Goal: Contribute content: Add original content to the website for others to see

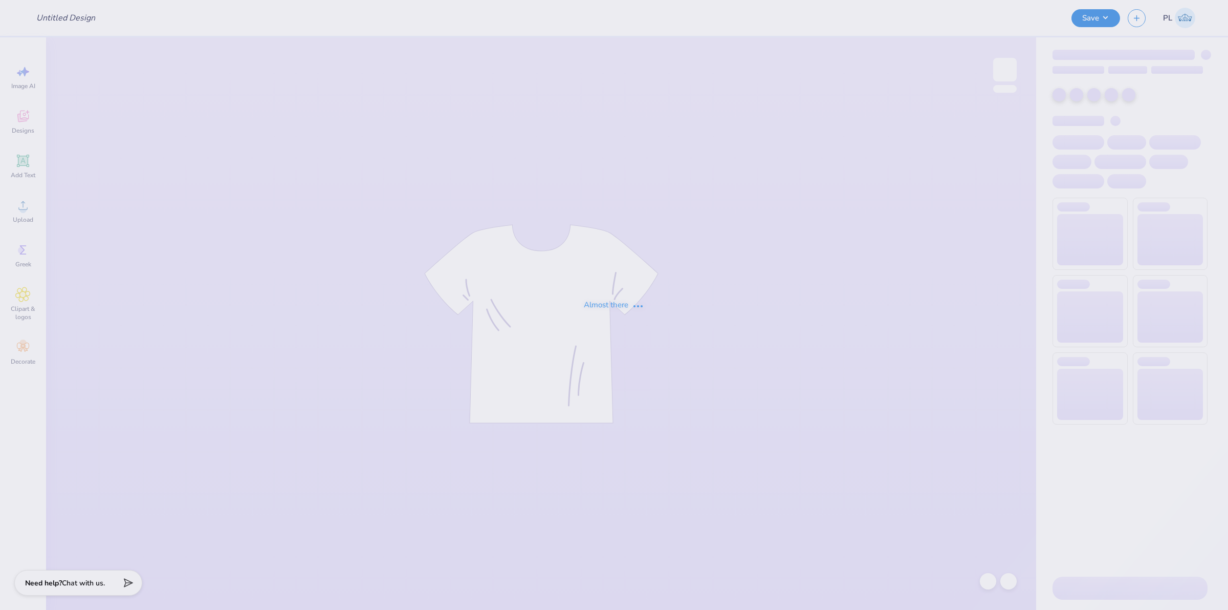
type input "[PERSON_NAME] : [US_STATE][GEOGRAPHIC_DATA], [GEOGRAPHIC_DATA]"
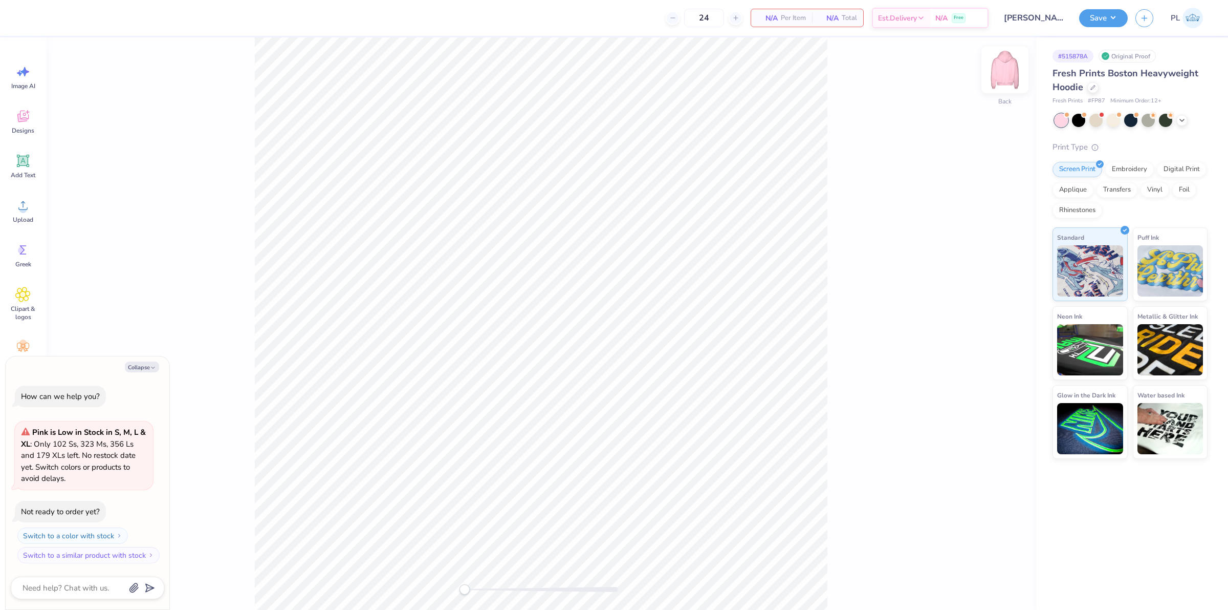
click at [1004, 65] on img at bounding box center [1005, 69] width 41 height 41
click at [17, 213] on div "Upload" at bounding box center [23, 210] width 37 height 38
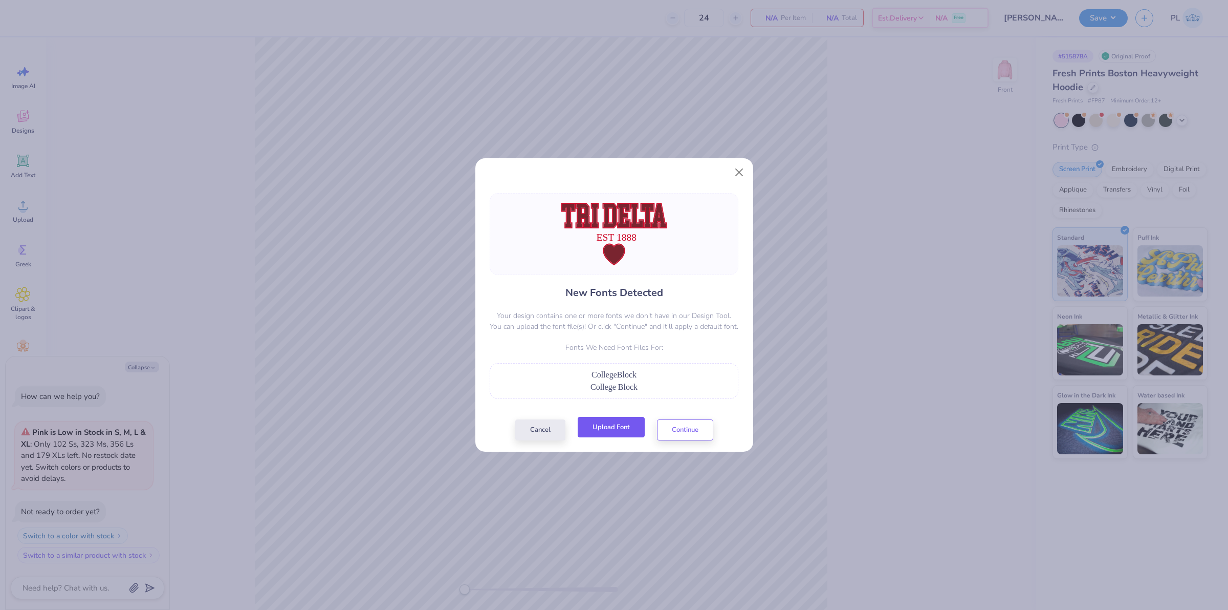
click at [607, 430] on button "Upload Font" at bounding box center [611, 427] width 67 height 21
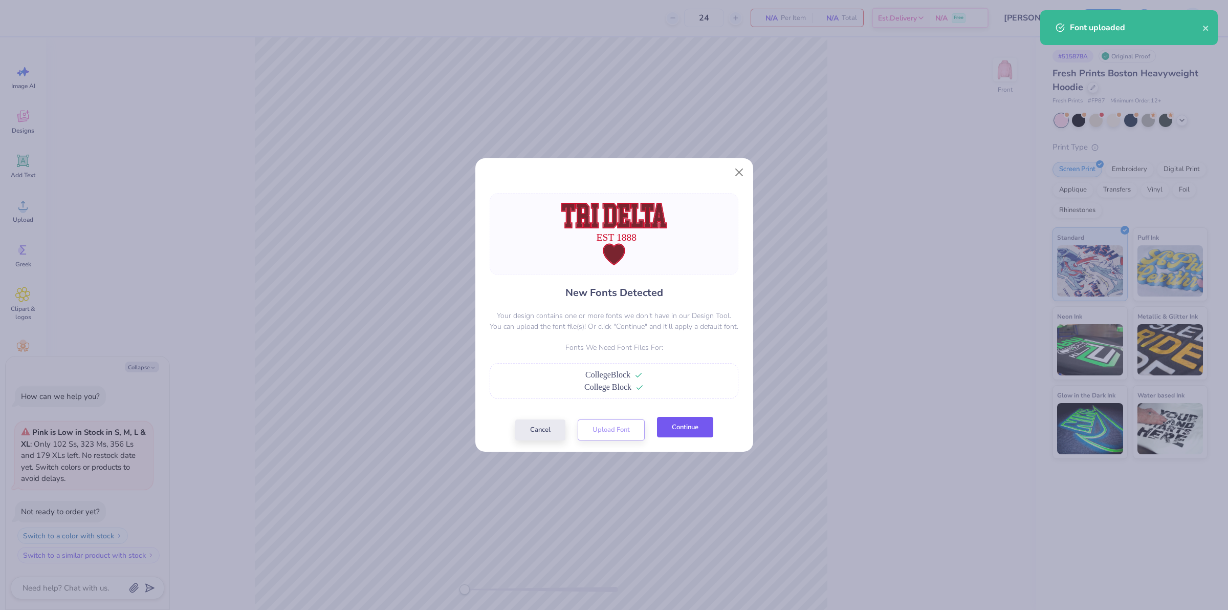
click at [681, 430] on button "Continue" at bounding box center [685, 427] width 56 height 21
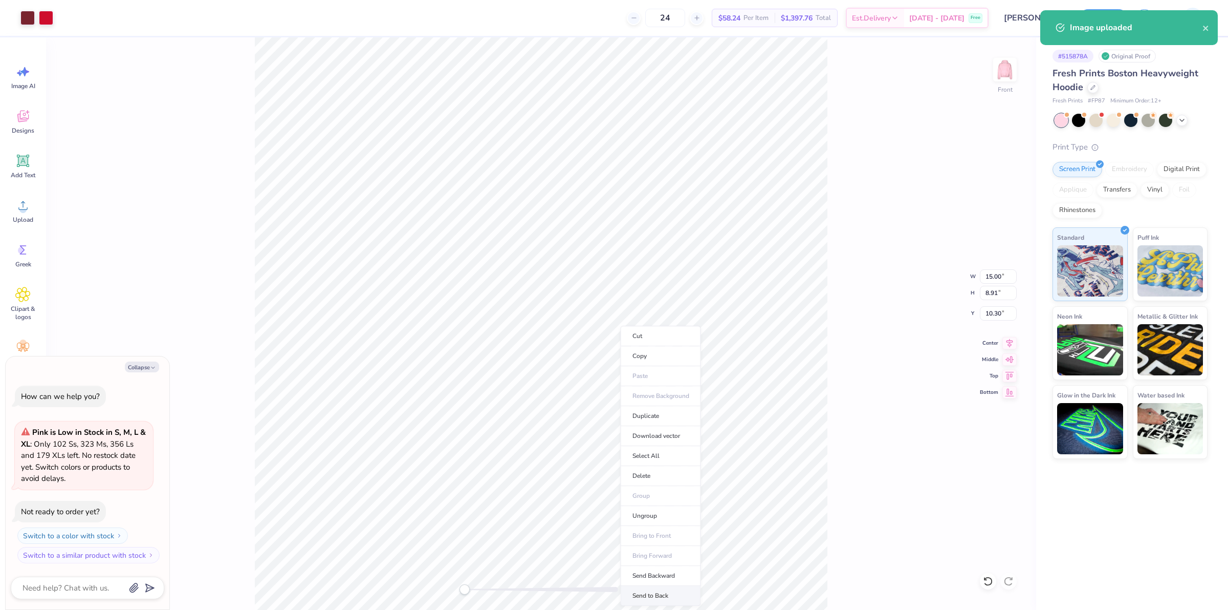
click at [666, 596] on li "Send to Back" at bounding box center [661, 596] width 80 height 20
type textarea "x"
type input "6.11"
type input "1.08"
type input "14.69"
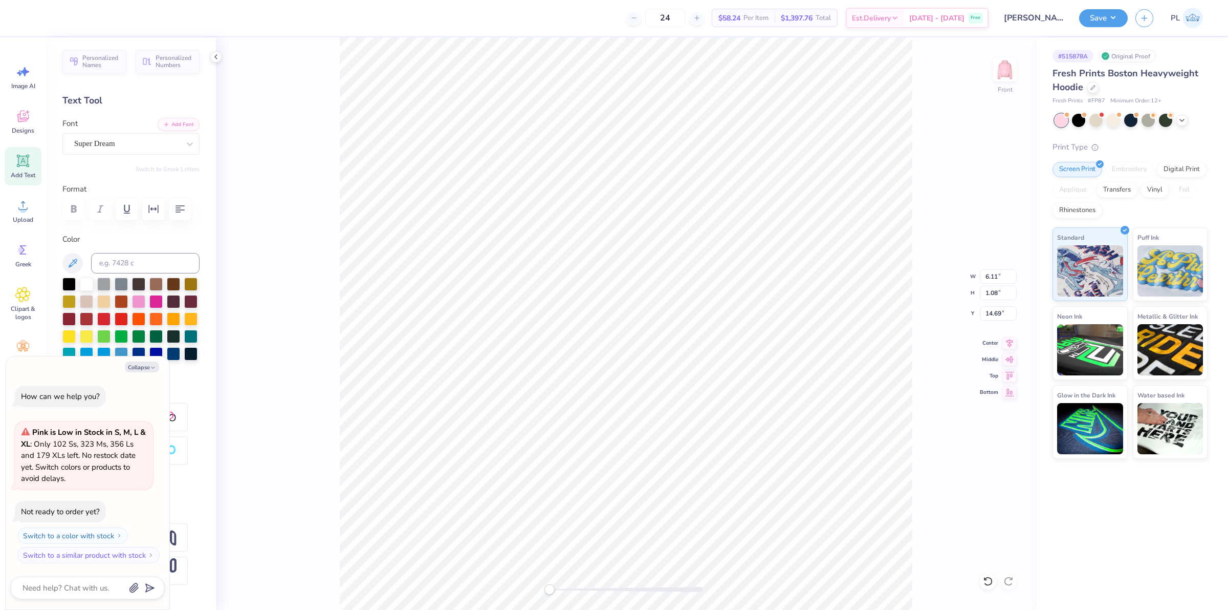
click at [118, 129] on div "Font Super Dream" at bounding box center [130, 136] width 137 height 37
click at [120, 145] on div "Super Dream" at bounding box center [126, 144] width 107 height 16
type textarea "x"
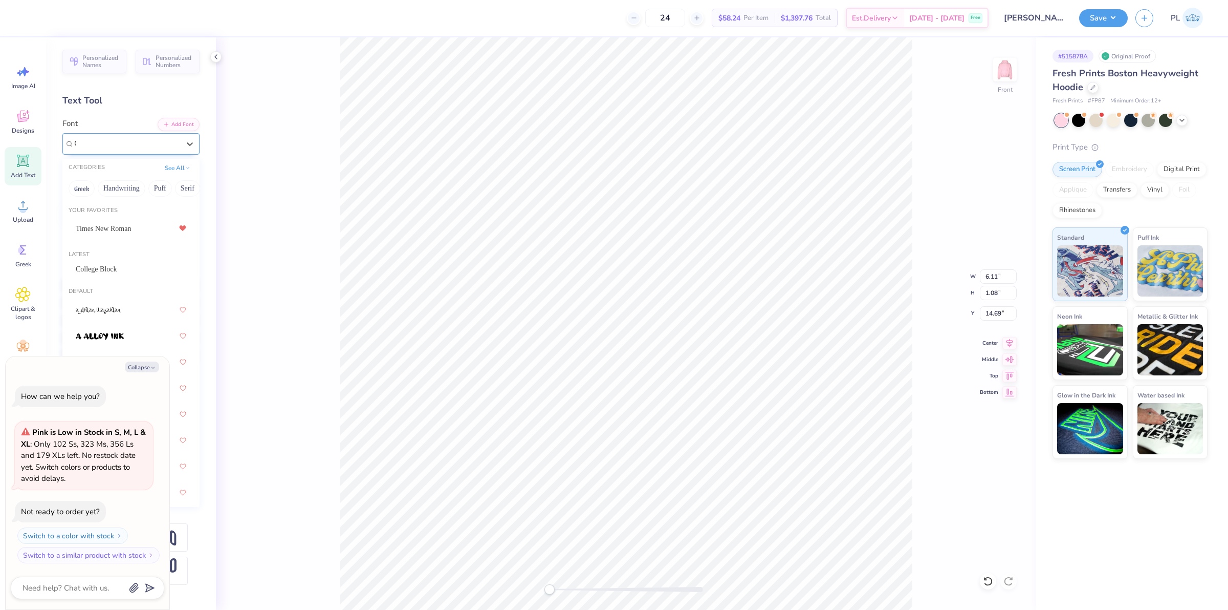
type input "CO"
type textarea "x"
click at [129, 226] on div "College Block" at bounding box center [131, 224] width 111 height 11
type input "COLL"
type textarea "x"
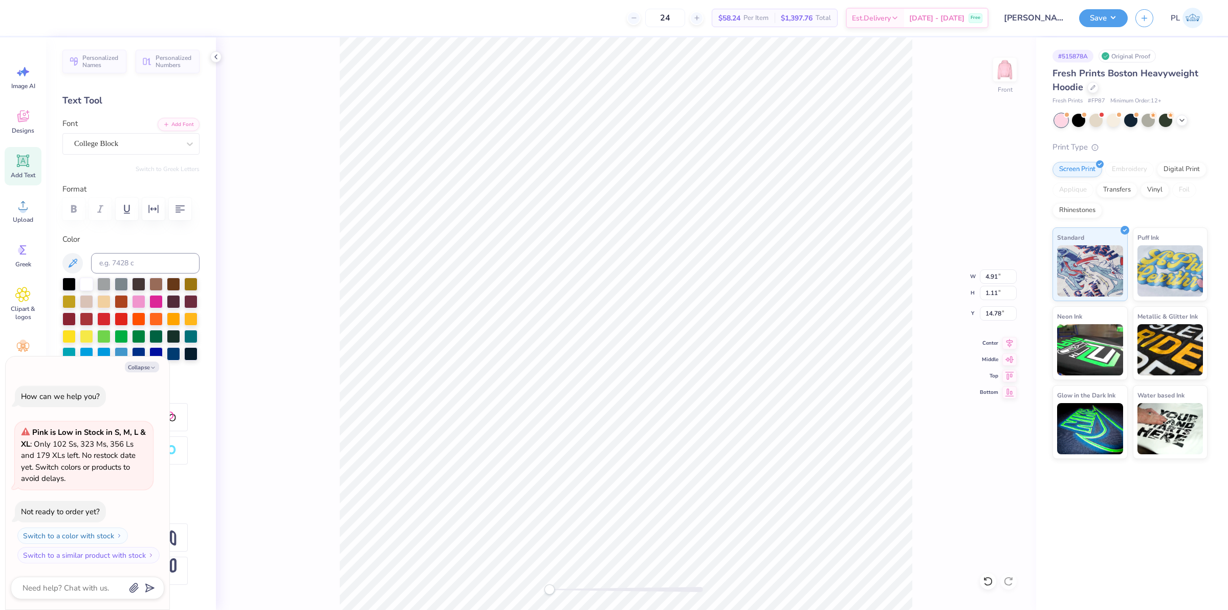
type textarea "x"
type input "15.00"
type input "8.91"
type input "10.30"
type textarea "x"
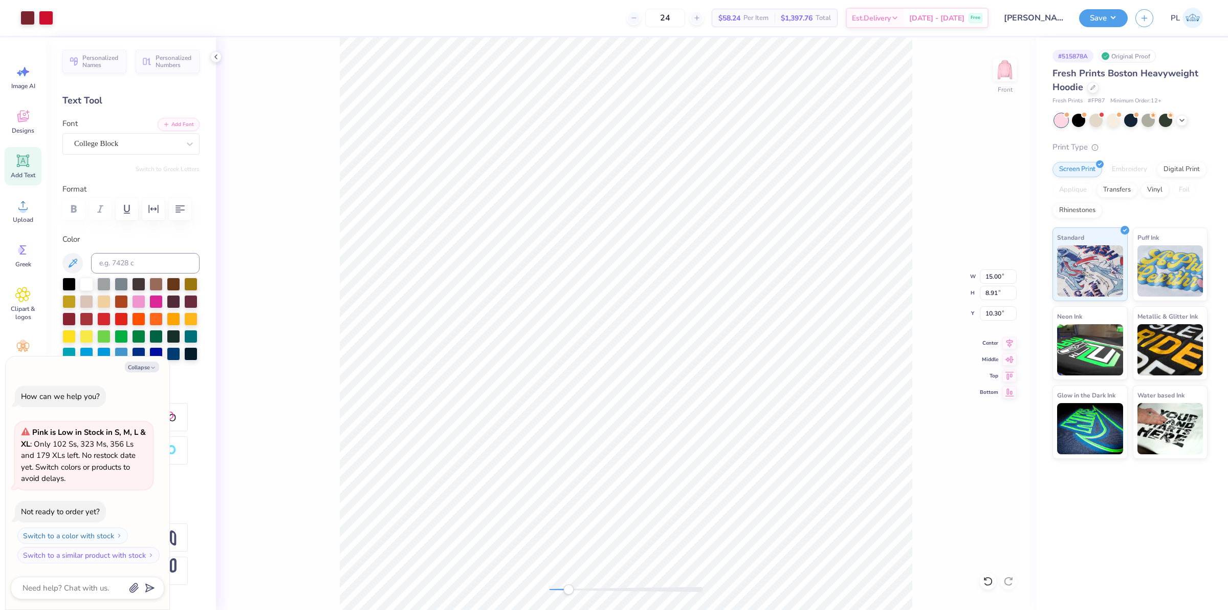
type input "4.91"
type input "1.11"
type input "14.78"
type textarea "x"
type input "15.00"
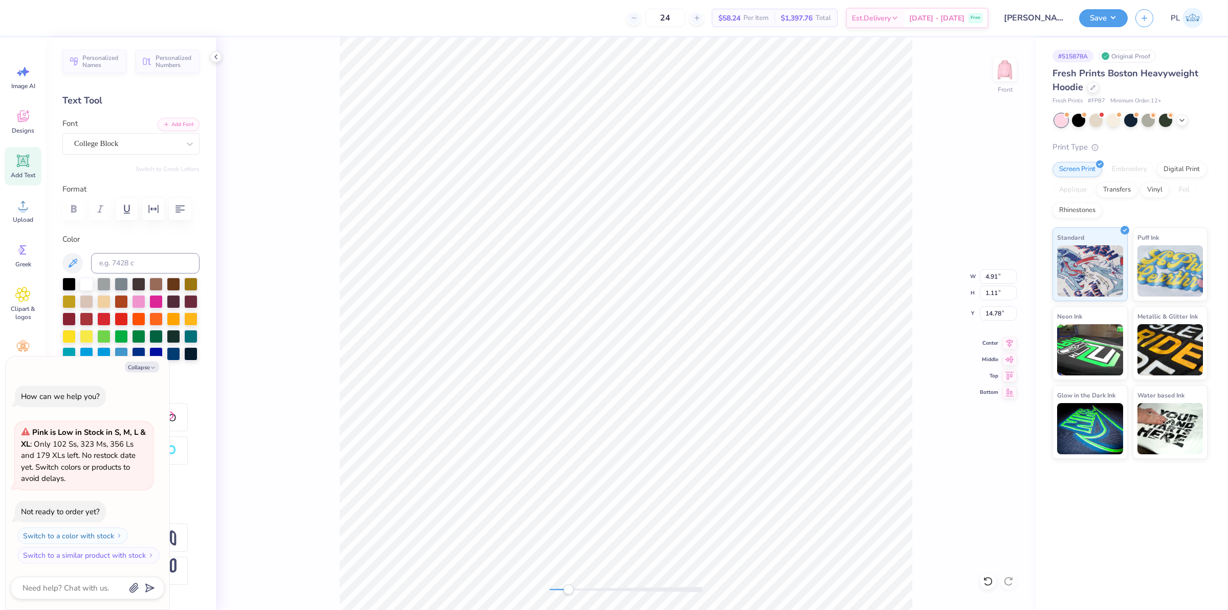
type input "8.91"
click at [1002, 311] on input "10.30" at bounding box center [998, 313] width 37 height 14
type input "10.35"
type textarea "x"
type input "4.91"
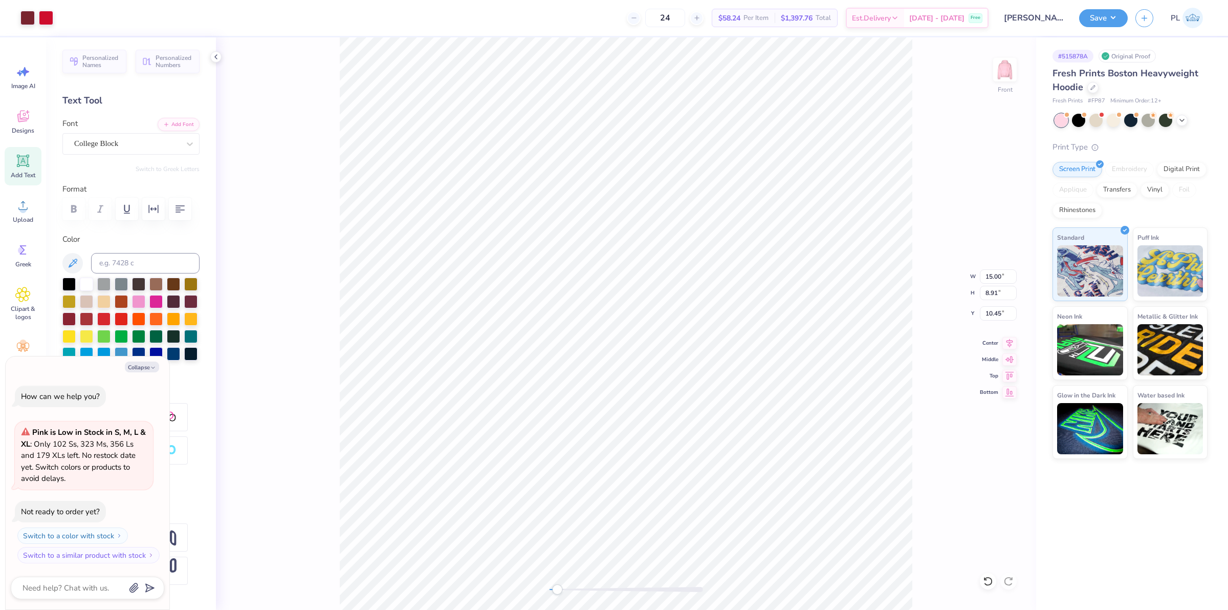
type input "1.11"
type input "14.78"
type textarea "x"
drag, startPoint x: 983, startPoint y: 276, endPoint x: 1002, endPoint y: 274, distance: 18.6
click at [1002, 274] on input "15.00" at bounding box center [998, 276] width 37 height 14
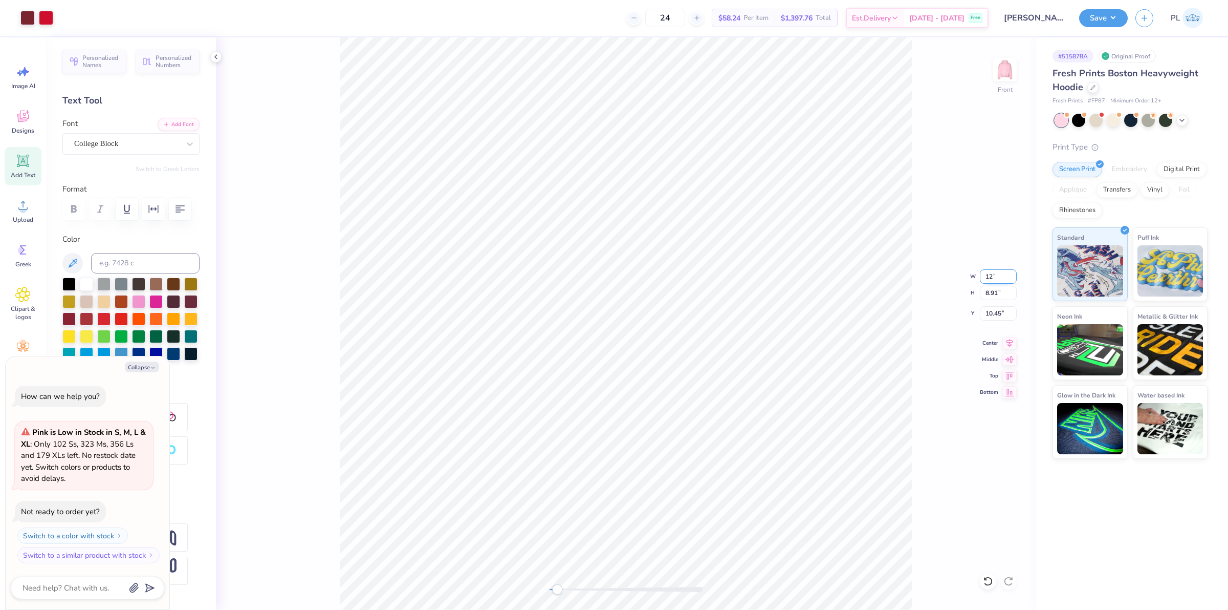
type input "12"
type textarea "x"
type input "9.60"
type input "5.70"
type input "12.05"
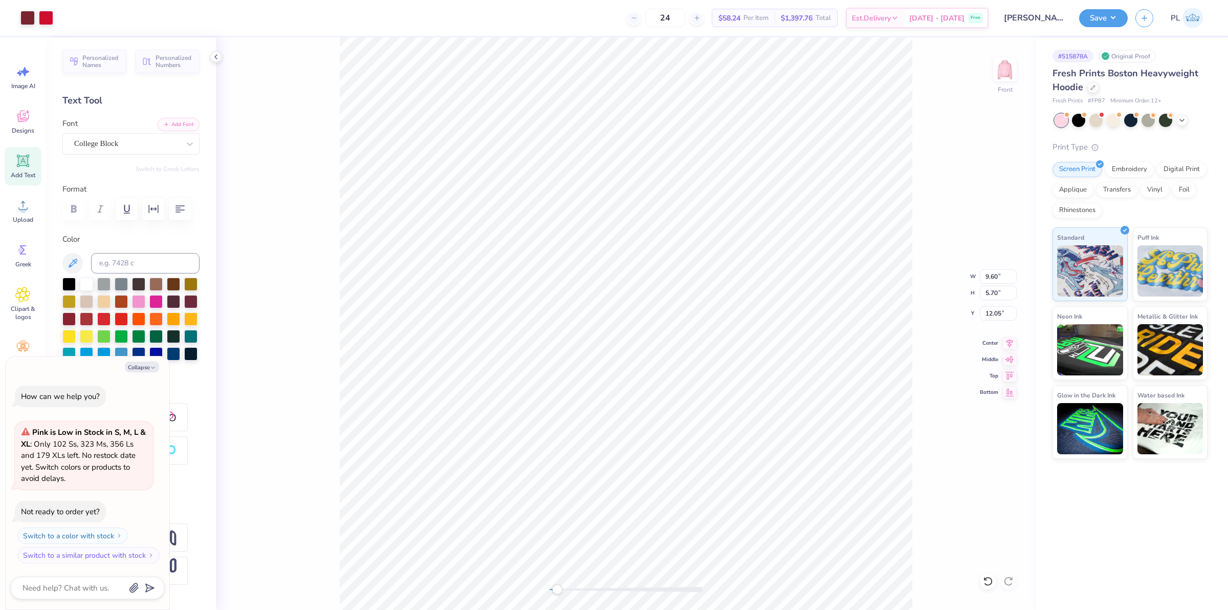
type textarea "x"
type input "5.32"
type input "1.20"
type input "13.89"
click at [152, 366] on polyline "button" at bounding box center [153, 367] width 3 height 2
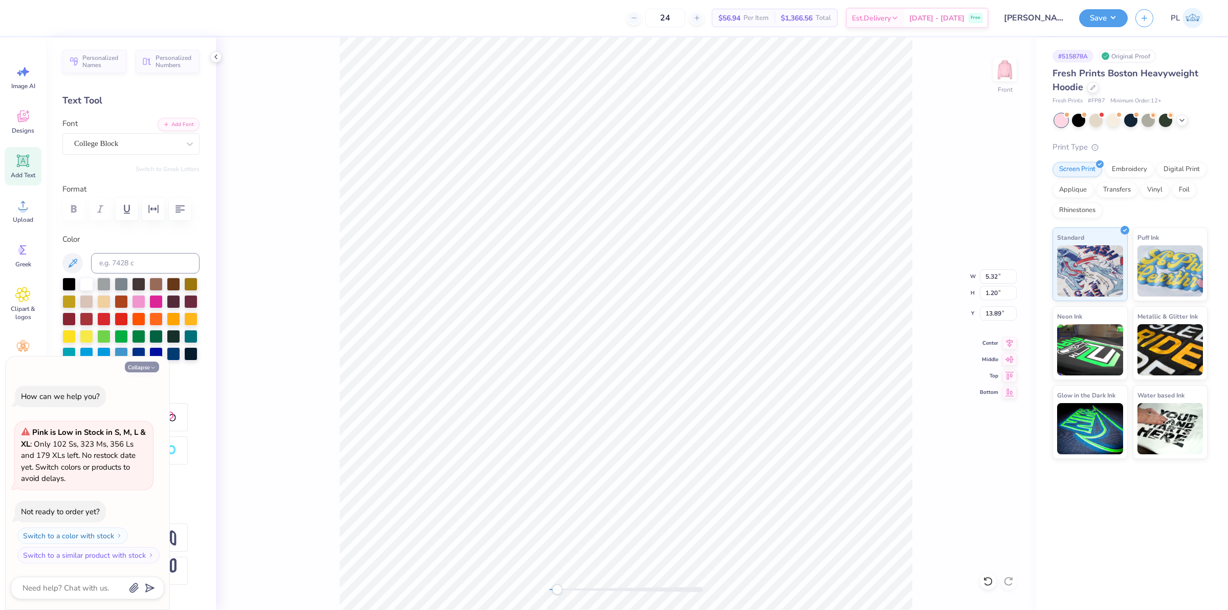
type textarea "x"
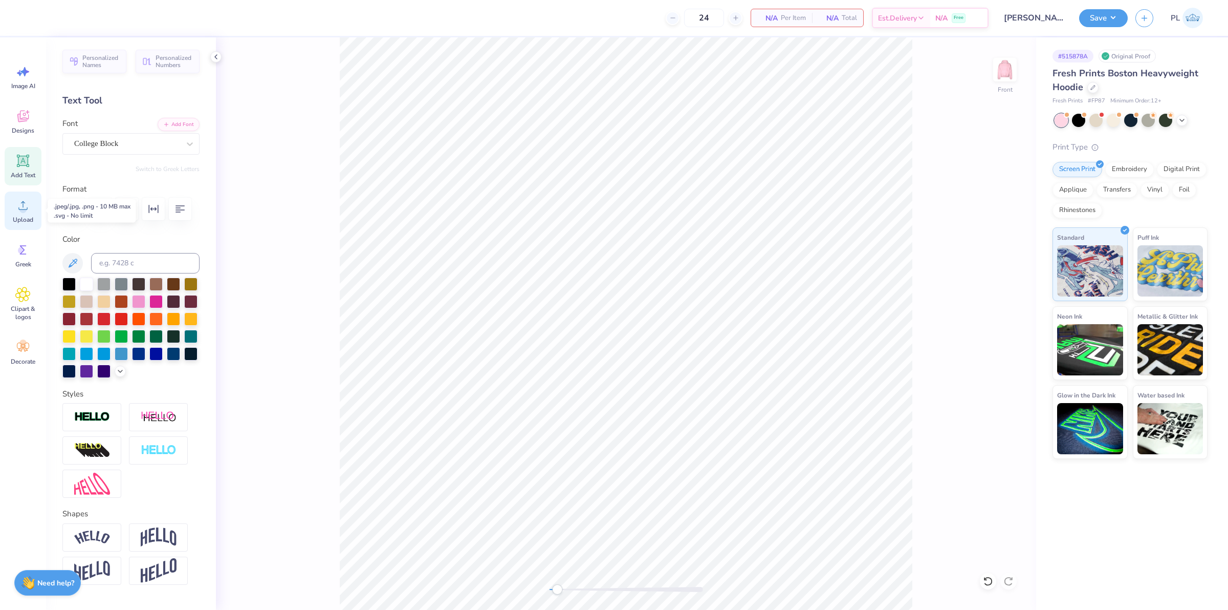
click at [24, 214] on div "Upload" at bounding box center [23, 210] width 37 height 38
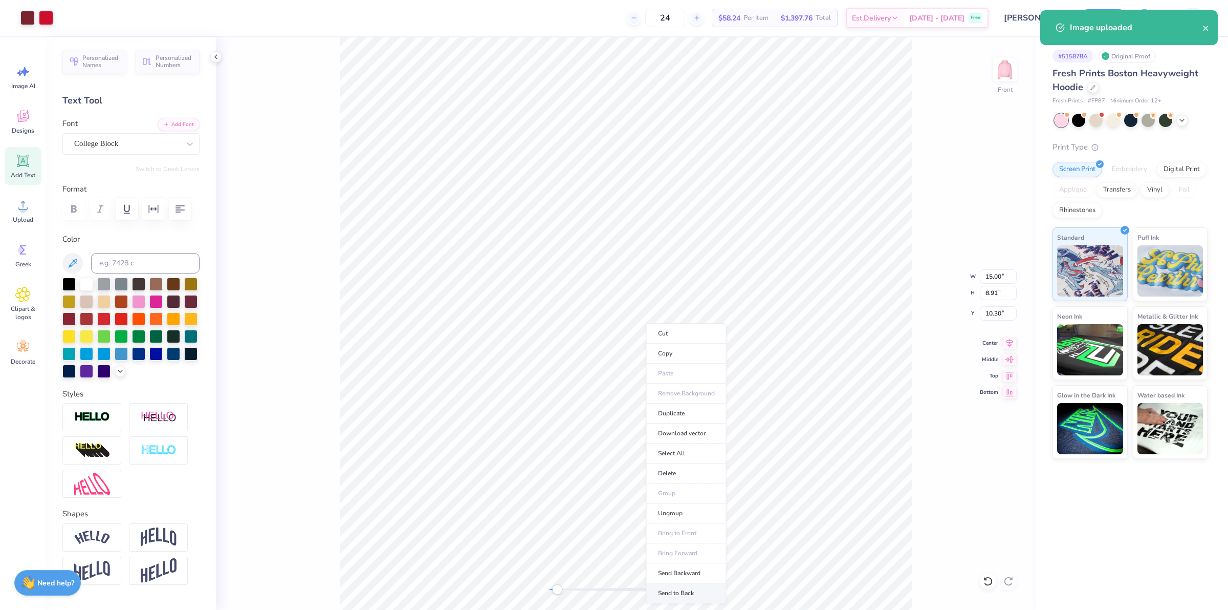
click at [694, 592] on li "Send to Back" at bounding box center [686, 593] width 80 height 20
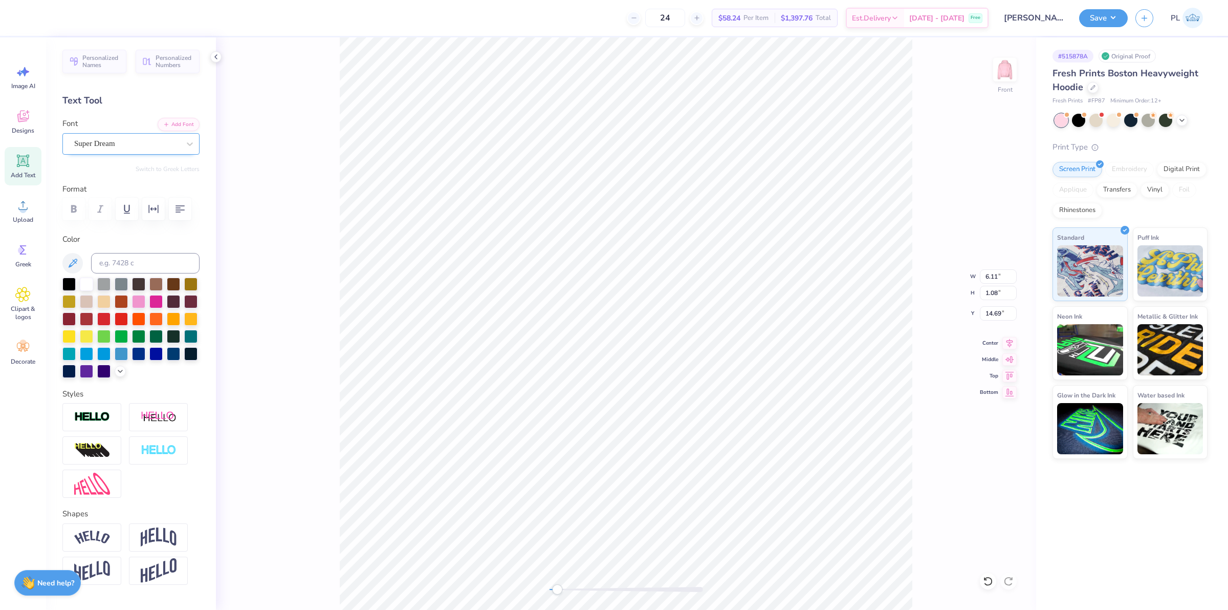
click at [124, 154] on div "Super Dream" at bounding box center [130, 143] width 137 height 21
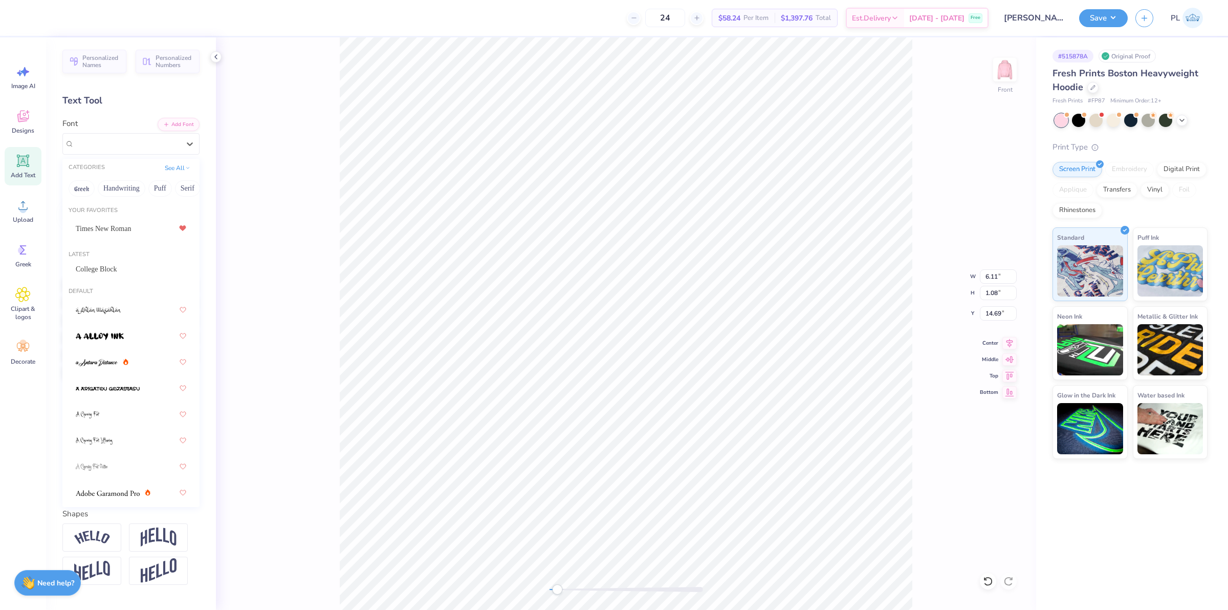
click at [109, 268] on span "College Block" at bounding box center [96, 269] width 41 height 11
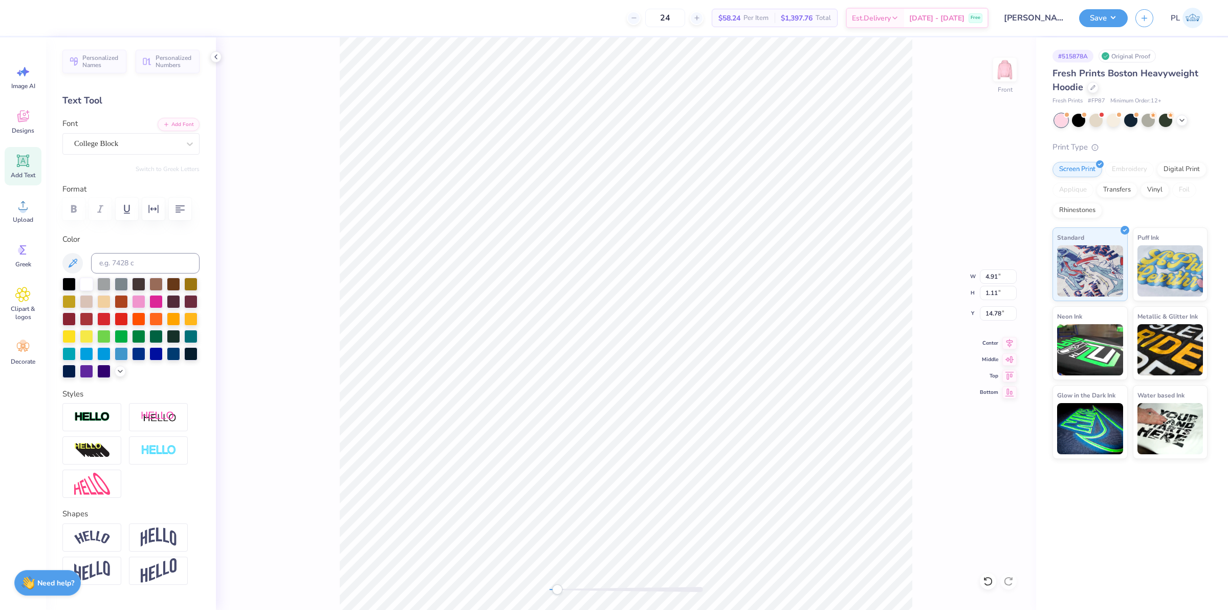
type input "15.00"
type input "8.91"
type input "10.30"
type input "10.42"
type input "6.19"
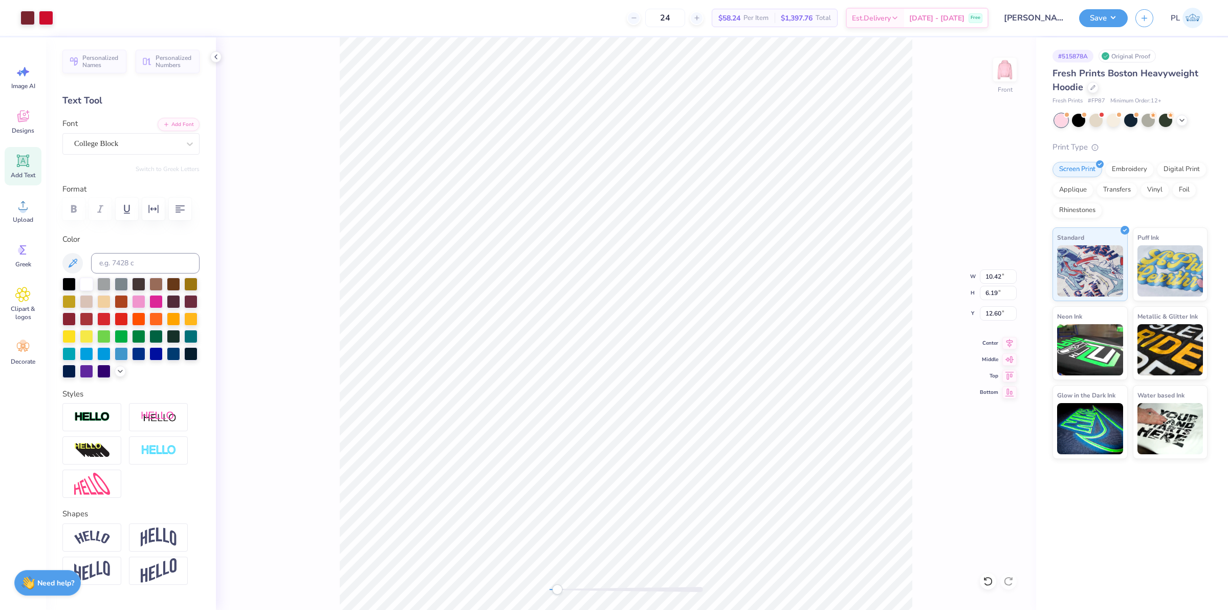
type input "12.60"
type input "10.84"
type input "6.44"
type input "12.41"
type input "11.51"
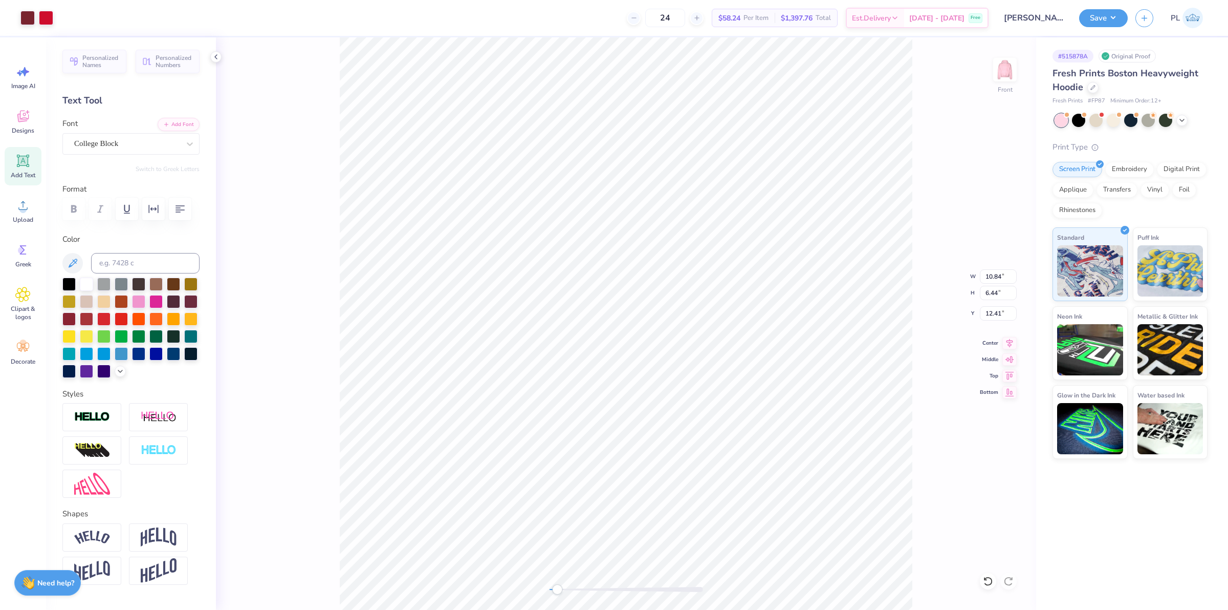
type input "6.84"
type input "12.11"
type input "11.66"
type input "6.93"
type input "12.05"
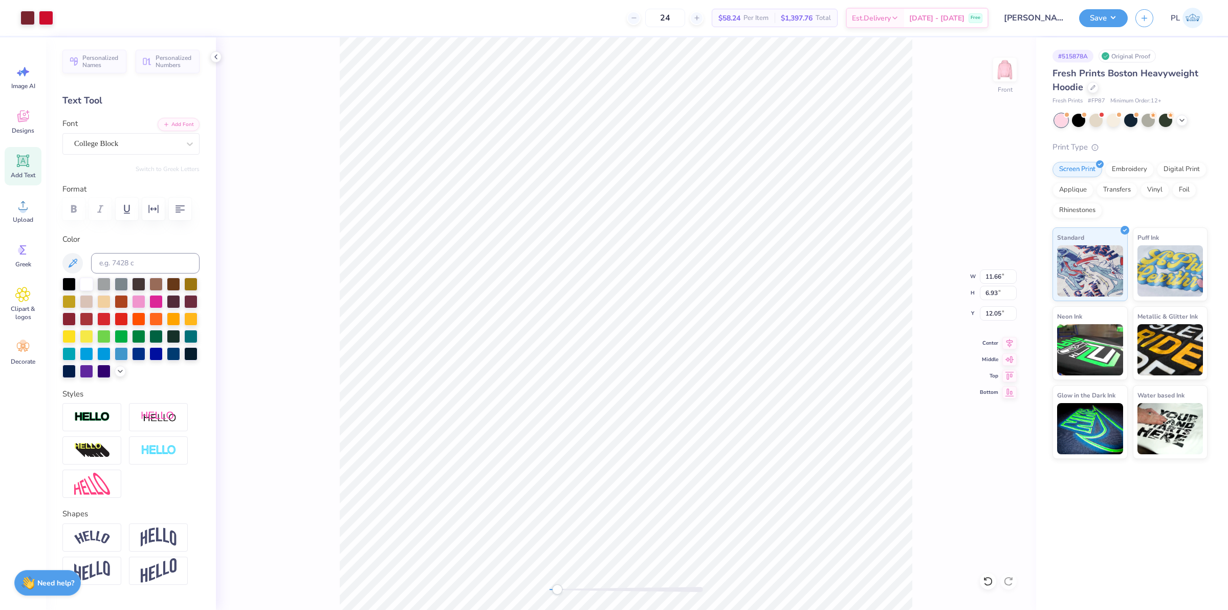
type input "11.77"
type input "6.99"
type input "11.99"
type input "13.16"
type input "7.81"
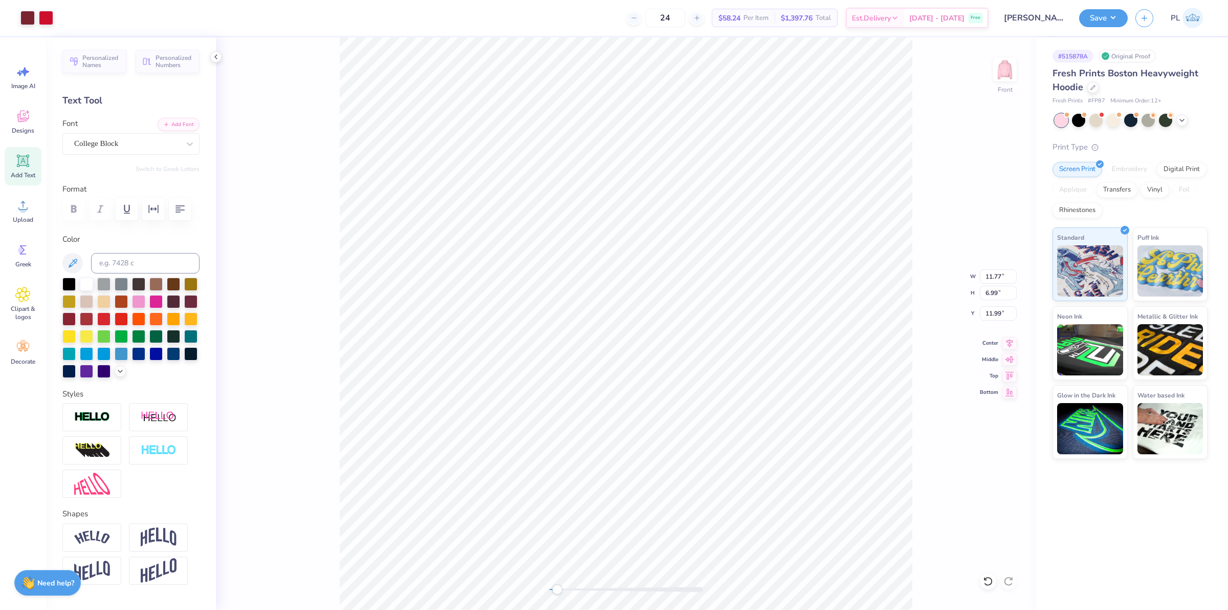
type input "11.39"
type input "12.97"
type input "7.71"
type input "11.47"
type input "12.72"
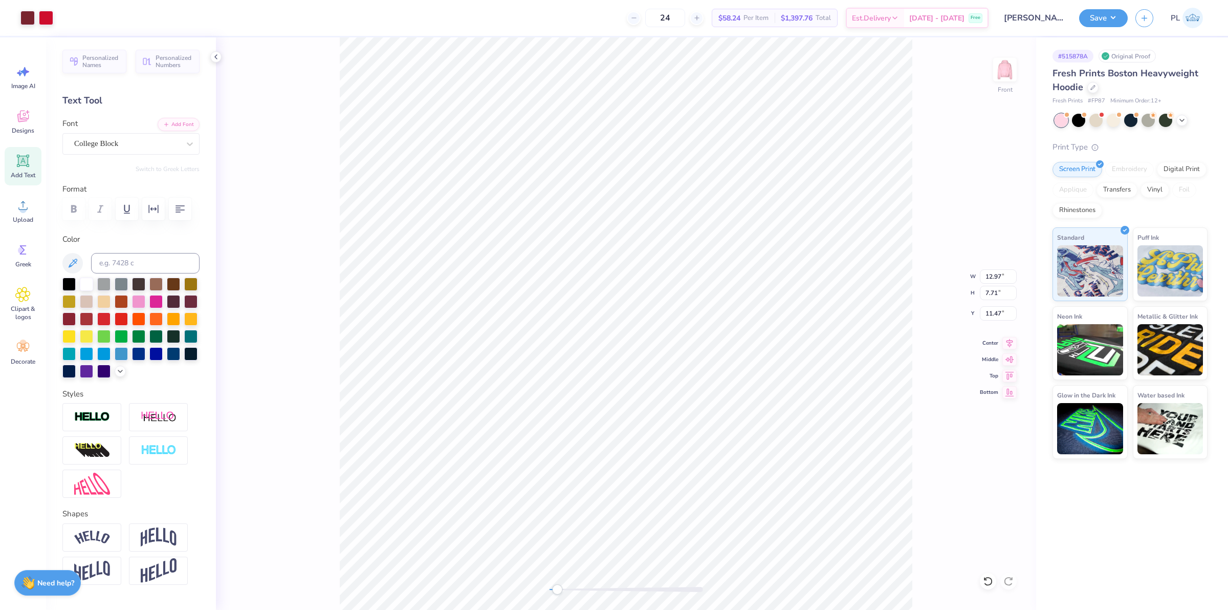
type input "7.56"
type input "11.58"
type input "12.58"
type input "7.47"
type input "11.64"
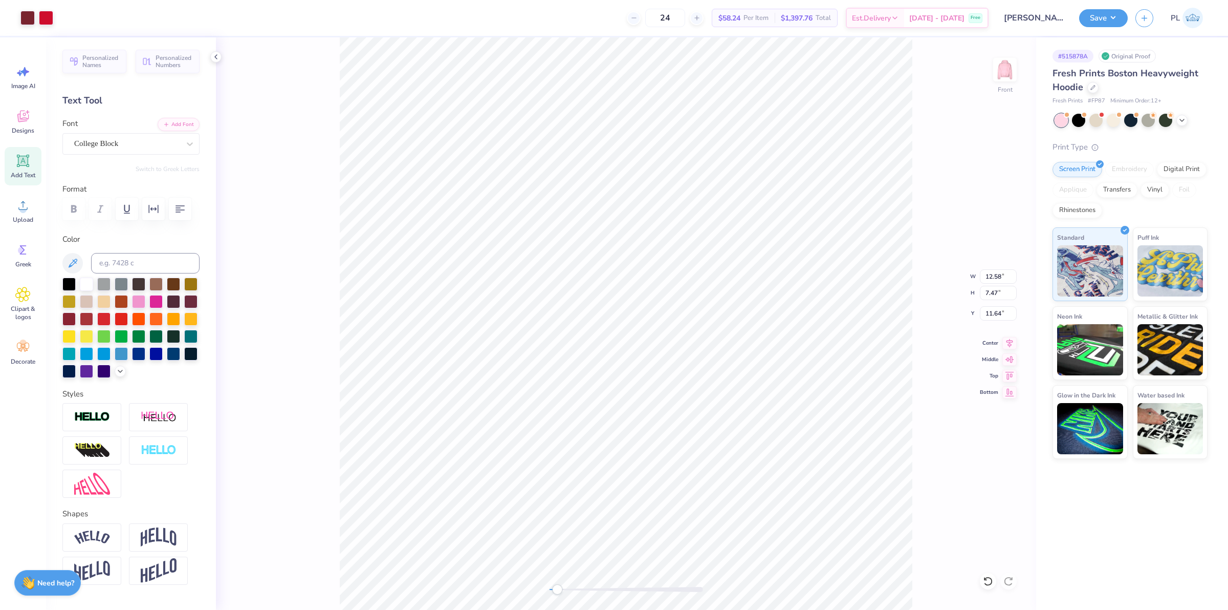
type input "12.46"
type input "7.40"
type input "11.69"
drag, startPoint x: 984, startPoint y: 315, endPoint x: 1002, endPoint y: 314, distance: 17.9
click at [1002, 314] on input "11.69" at bounding box center [998, 313] width 37 height 14
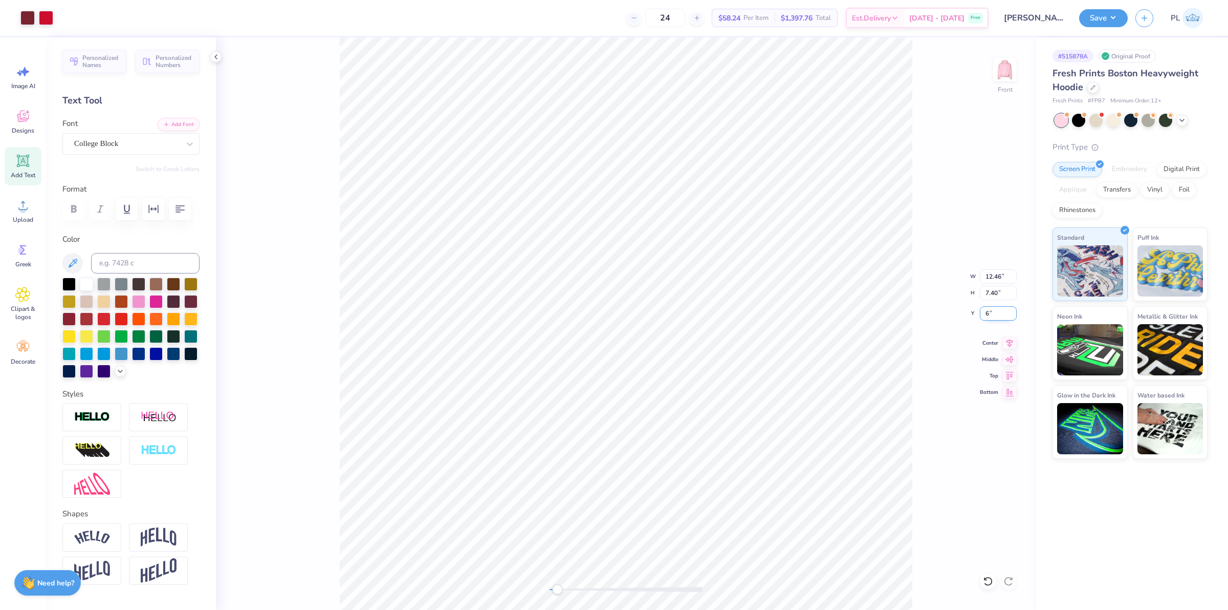
type input "6.00"
click at [996, 311] on input "6.03" at bounding box center [998, 313] width 37 height 14
type input "6.00"
click at [1117, 14] on button "Save" at bounding box center [1103, 17] width 49 height 18
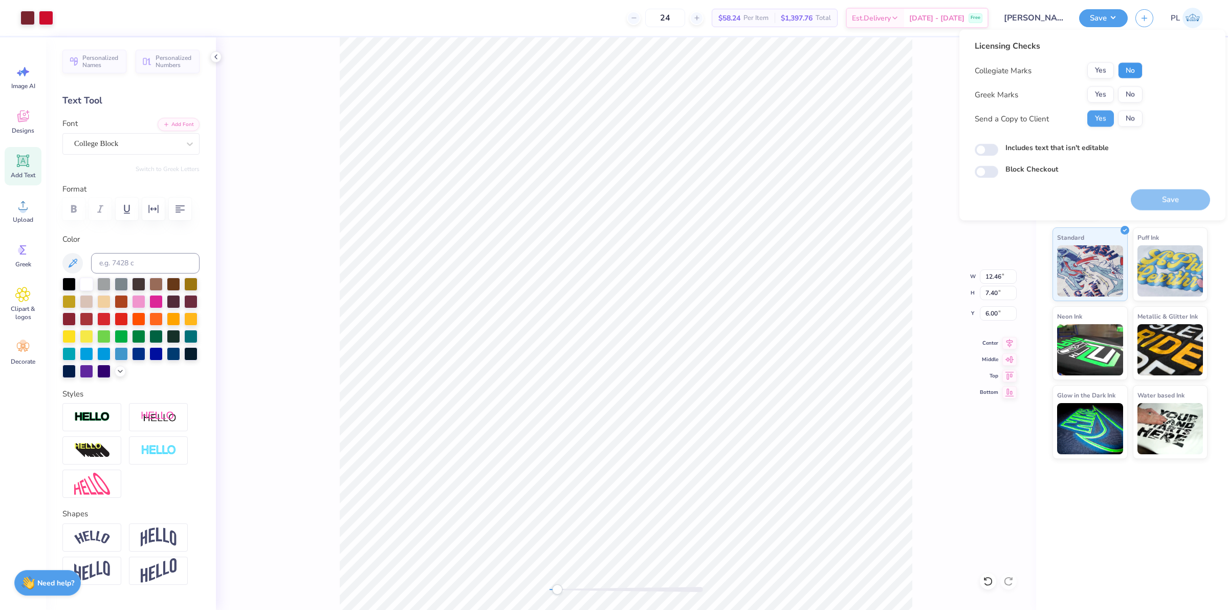
click at [1131, 71] on button "No" at bounding box center [1130, 70] width 25 height 16
click at [1100, 98] on button "Yes" at bounding box center [1101, 95] width 27 height 16
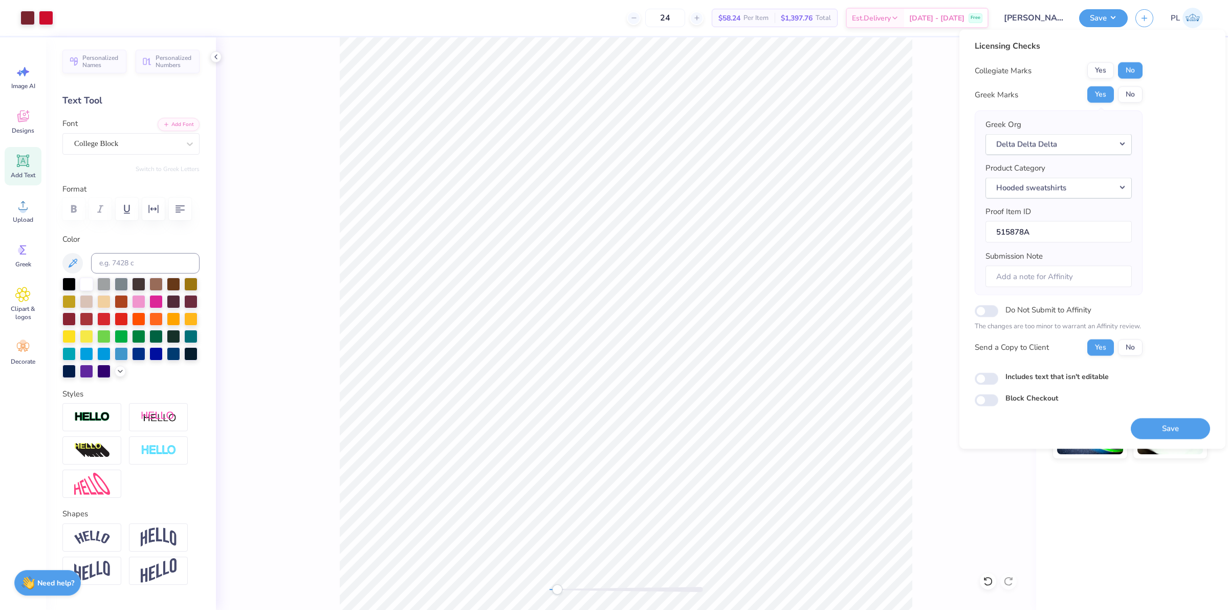
click at [999, 379] on div "Includes text that isn't editable" at bounding box center [1092, 377] width 235 height 12
click at [993, 384] on input "Includes text that isn't editable" at bounding box center [987, 378] width 24 height 12
checkbox input "true"
click at [1158, 428] on button "Save" at bounding box center [1170, 428] width 79 height 21
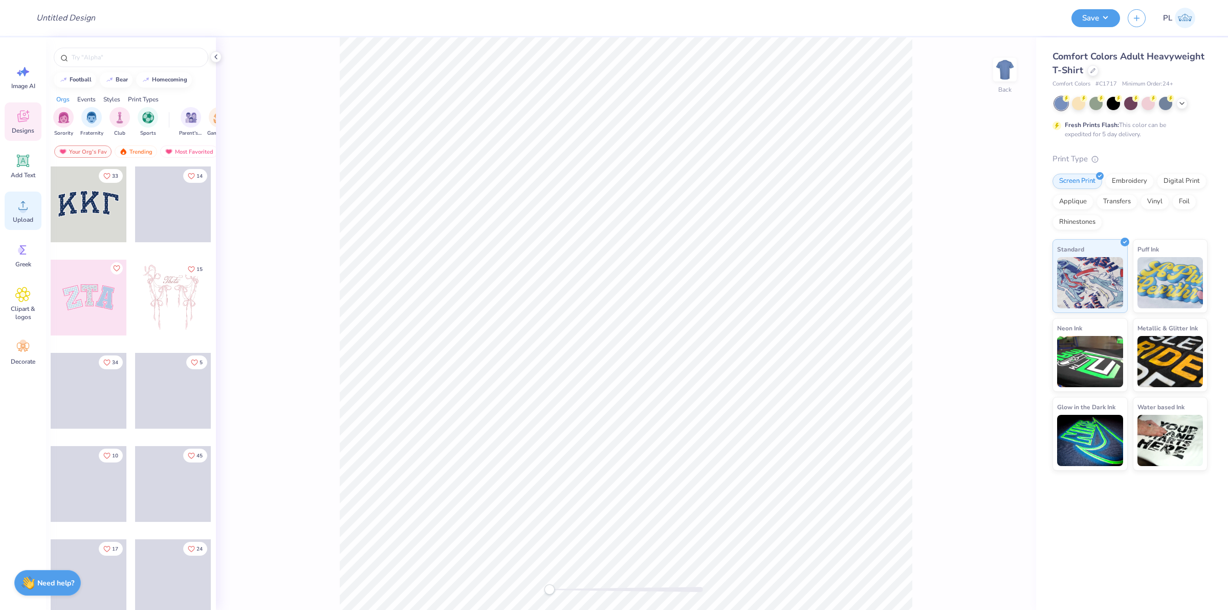
click at [8, 198] on div "Upload" at bounding box center [23, 210] width 37 height 38
